Goal: Find specific page/section: Find specific page/section

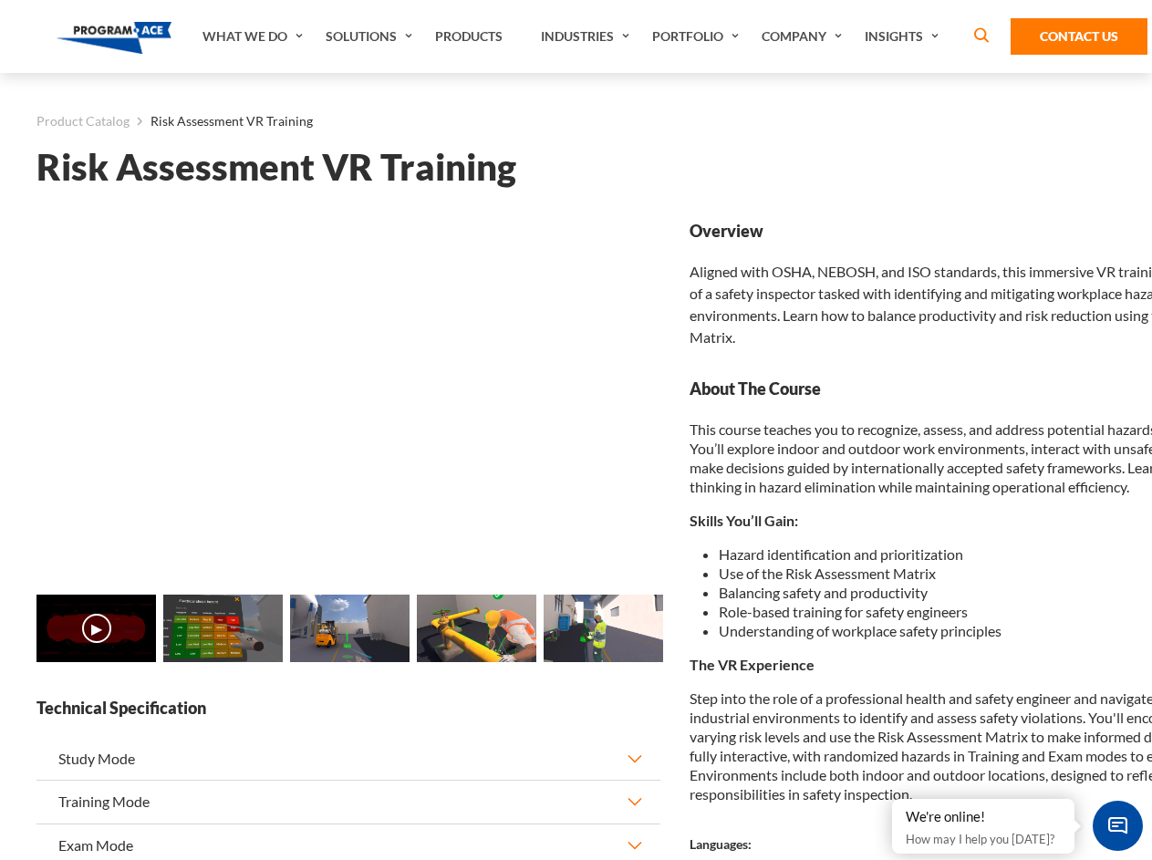
click at [371, 36] on link "Solutions" at bounding box center [371, 36] width 109 height 73
click at [0, 0] on div "AI & Computer Vision Solutions Computer Vision Quality Control AI tools for fas…" at bounding box center [0, 0] width 0 height 0
click at [0, 0] on div "AI & Computer Vision Solutions Virtual Training Solutions Virtual Tour Solution…" at bounding box center [0, 0] width 0 height 0
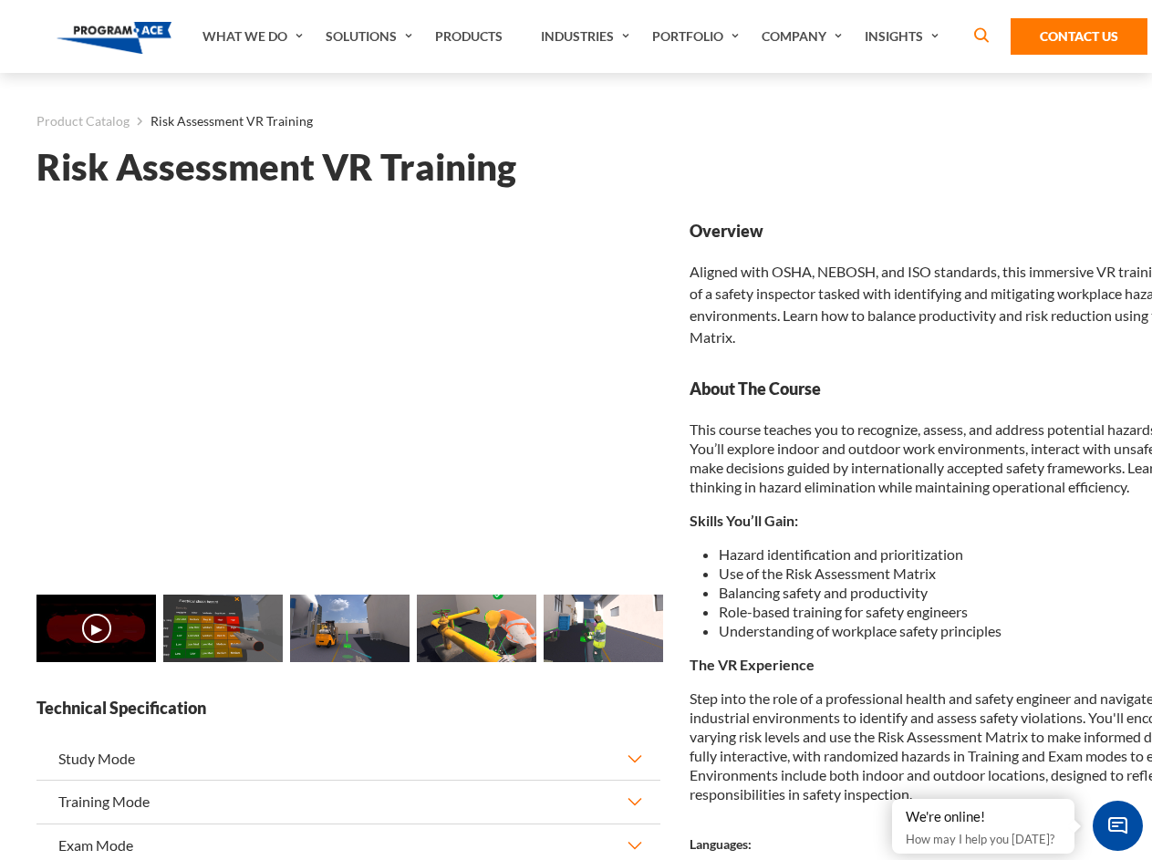
click at [0, 0] on div "AI & Computer Vision Solutions Virtual Training Solutions Virtual Tour Solution…" at bounding box center [0, 0] width 0 height 0
click at [0, 0] on div "AI & Computer Vision Solutions Computer Vision Quality Control AI tools for fas…" at bounding box center [0, 0] width 0 height 0
